Goal: Information Seeking & Learning: Learn about a topic

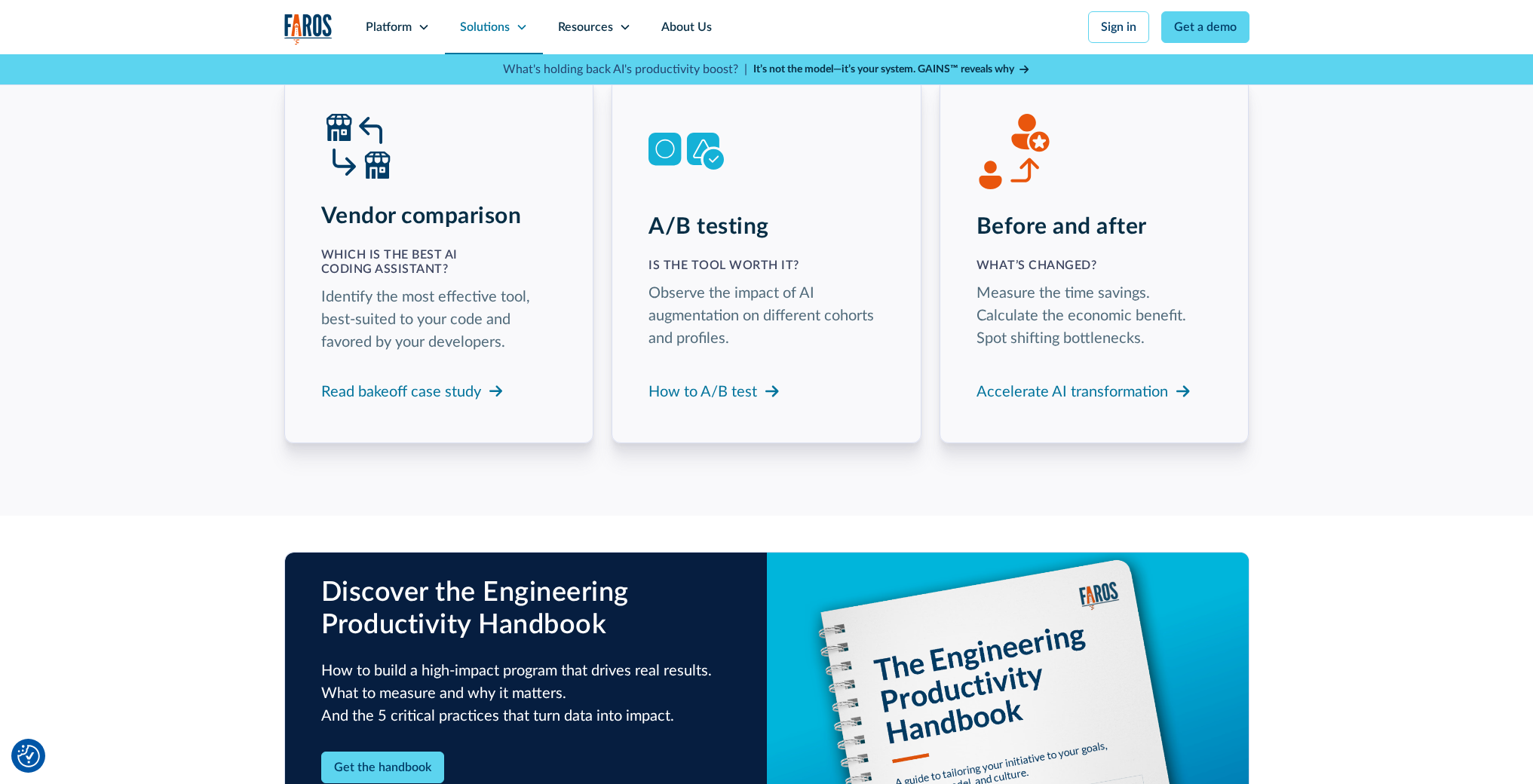
click at [518, 28] on icon at bounding box center [521, 27] width 12 height 12
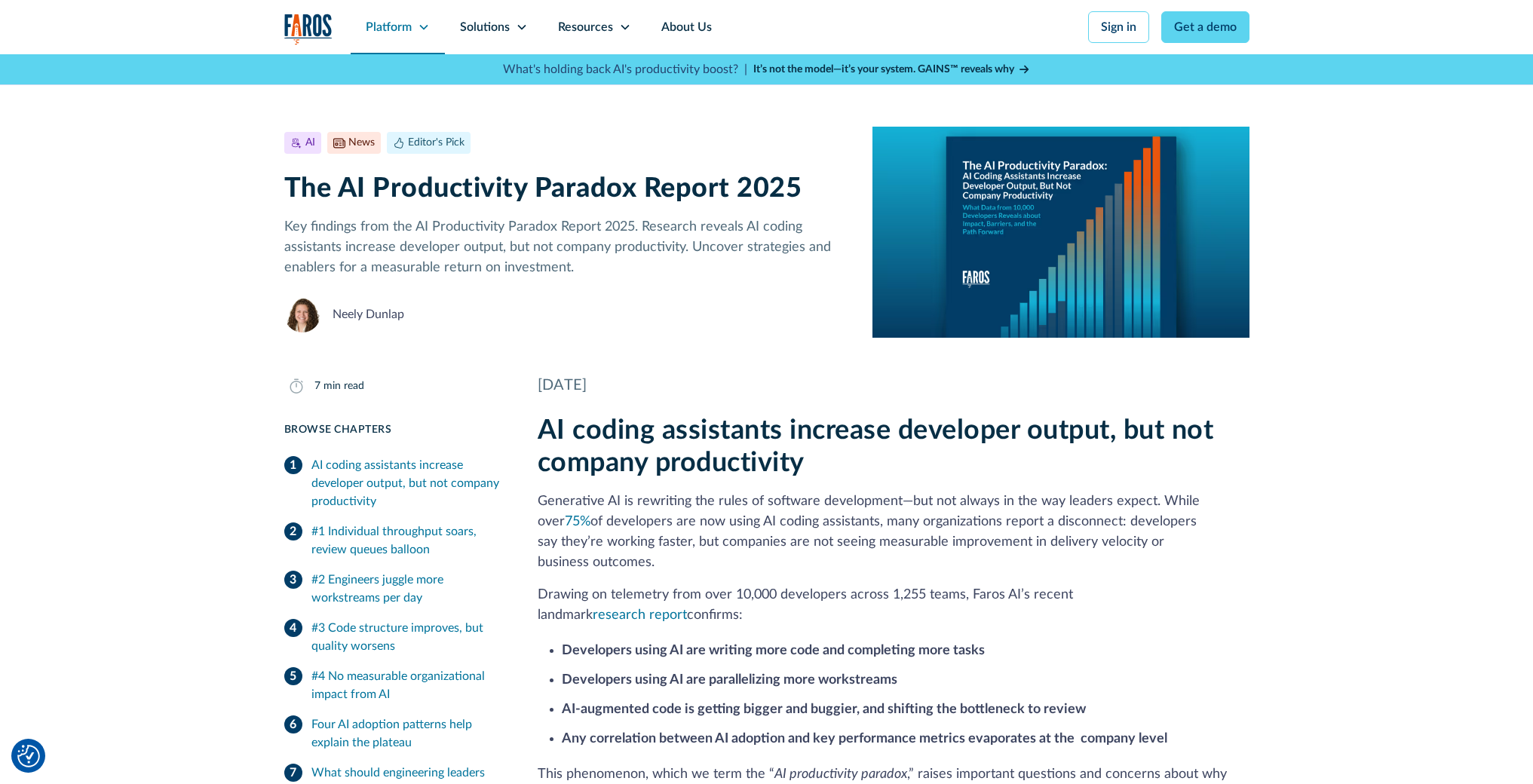
click at [422, 25] on icon at bounding box center [423, 27] width 12 height 12
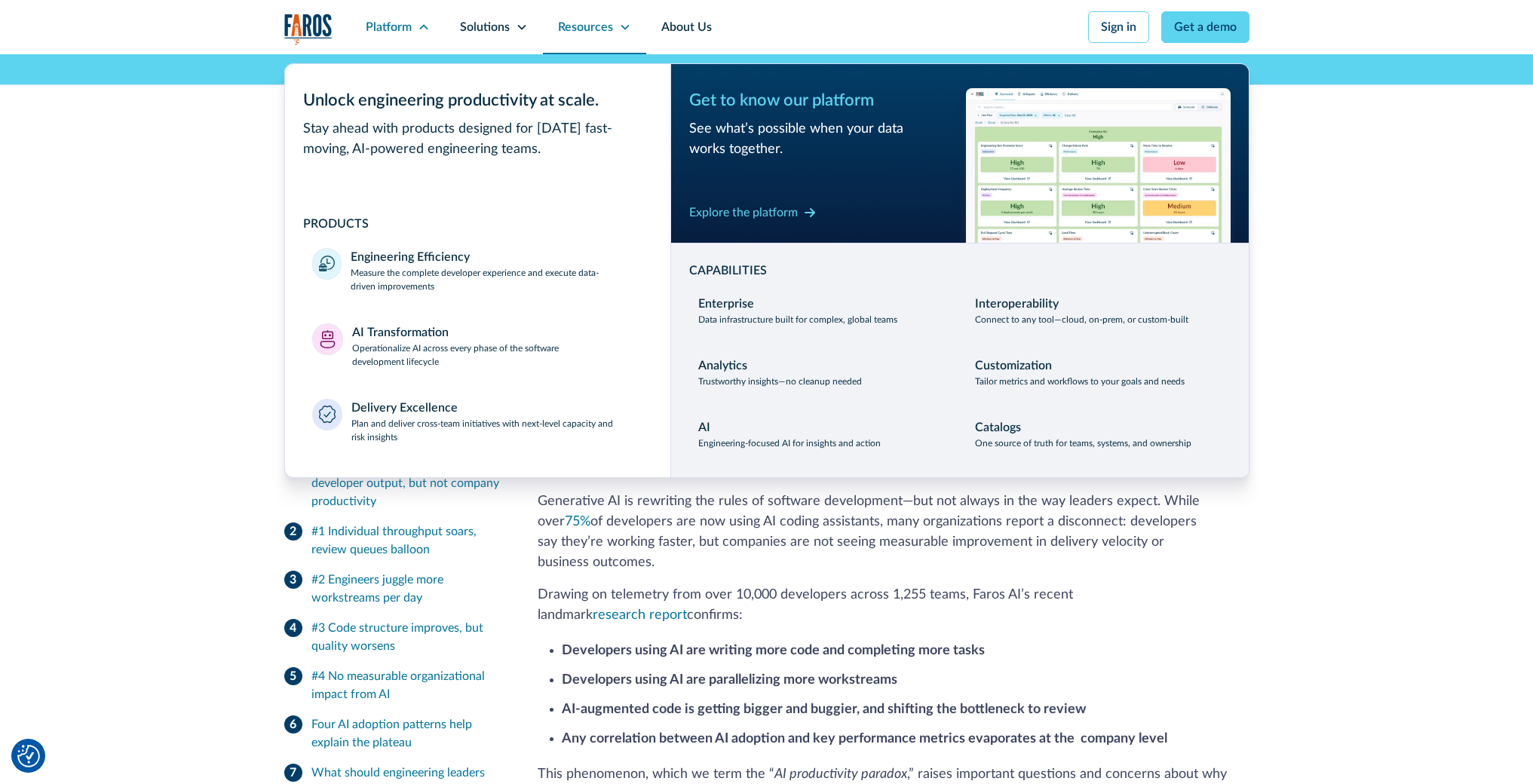
click at [599, 27] on div "Resources" at bounding box center [585, 27] width 55 height 18
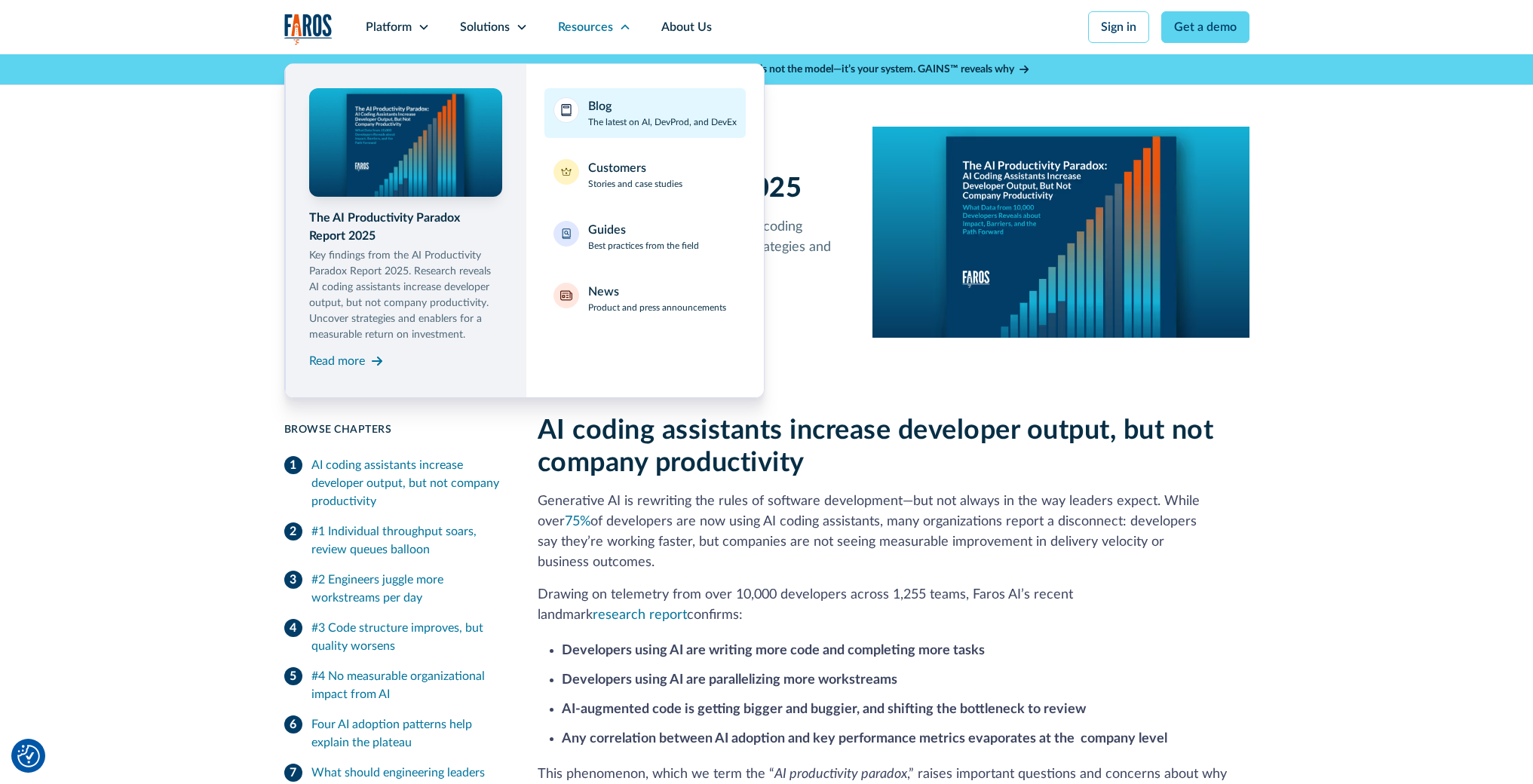
click at [642, 104] on div "Blog The latest on AI, DevProd, and DevEx" at bounding box center [663, 112] width 149 height 31
